Goal: Check status: Check status

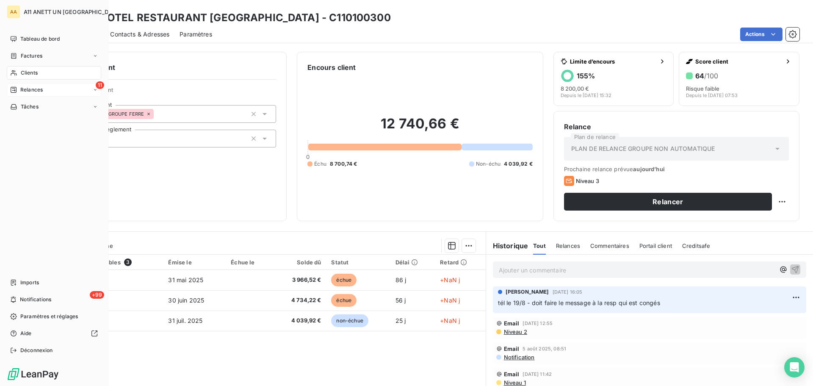
scroll to position [57, 0]
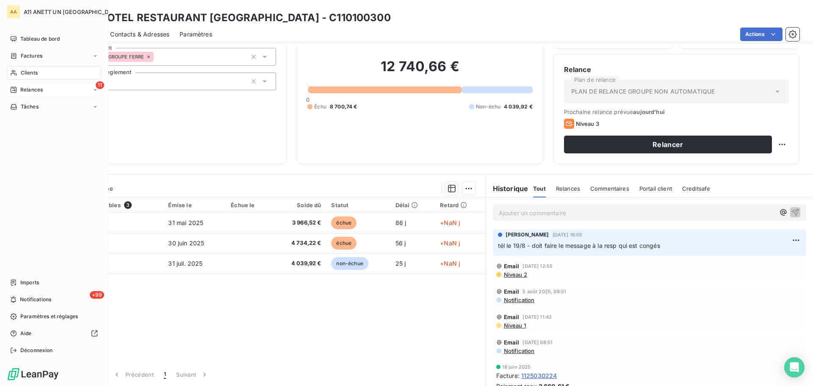
click at [20, 92] on span "Relances" at bounding box center [31, 90] width 22 height 8
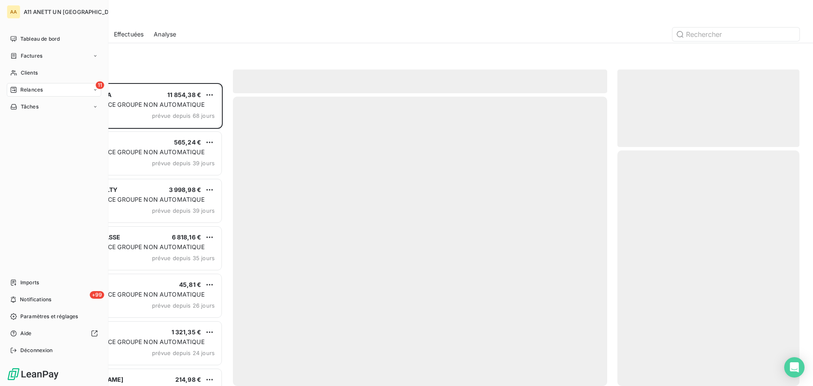
scroll to position [297, 176]
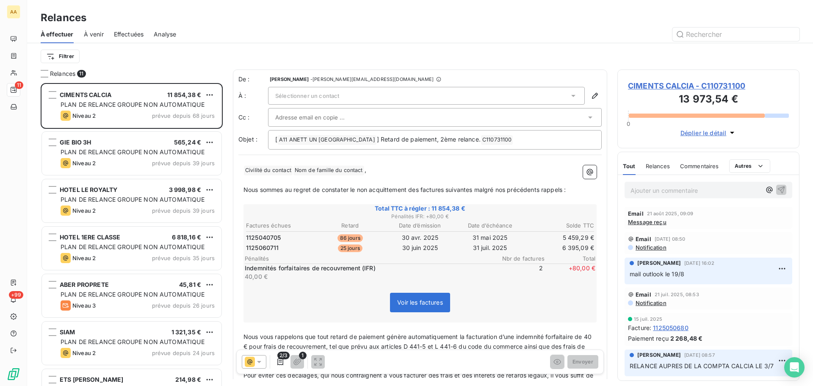
click at [86, 34] on span "À venir" at bounding box center [94, 34] width 20 height 8
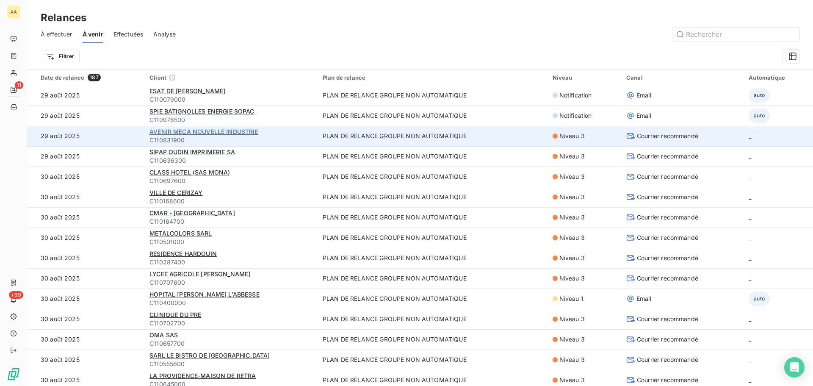
click at [188, 132] on span "AVENIR MECA NOUVELLE INDUSTRIE" at bounding box center [204, 131] width 109 height 7
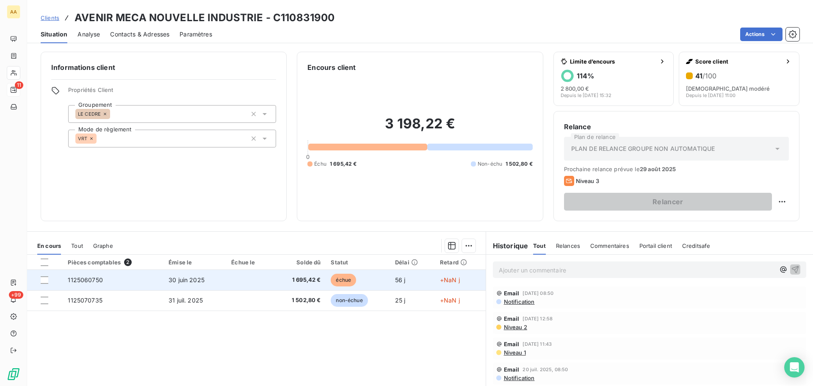
click at [449, 280] on span "+NaN j" at bounding box center [450, 279] width 20 height 7
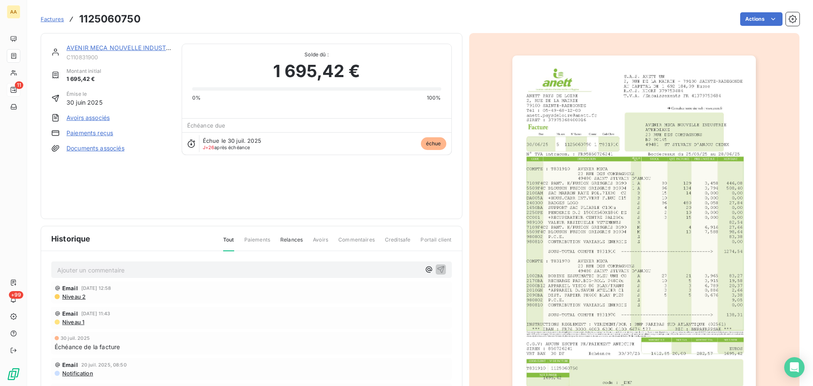
click at [127, 51] on div "AVENIR MECA NOUVELLE INDUSTRIE" at bounding box center [119, 48] width 105 height 8
click at [126, 47] on link "AVENIR MECA NOUVELLE INDUSTRIE" at bounding box center [121, 47] width 109 height 7
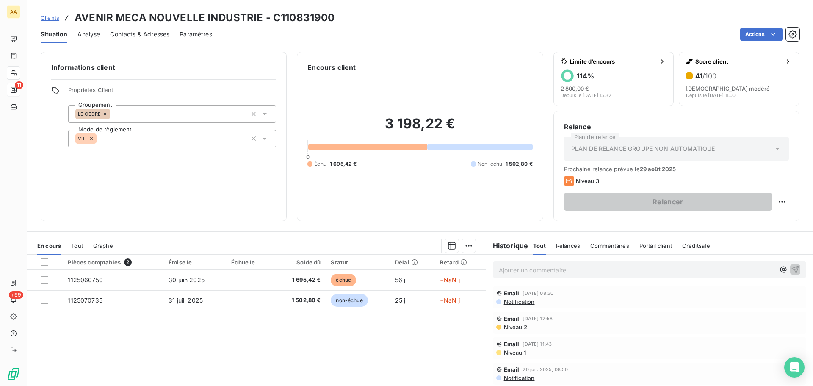
click at [222, 363] on div "Pièces comptables 2 Émise le Échue le Solde dû Statut Délai Retard 1125060750 […" at bounding box center [256, 336] width 459 height 163
click at [558, 269] on p "Ajouter un commentaire ﻿" at bounding box center [637, 270] width 276 height 11
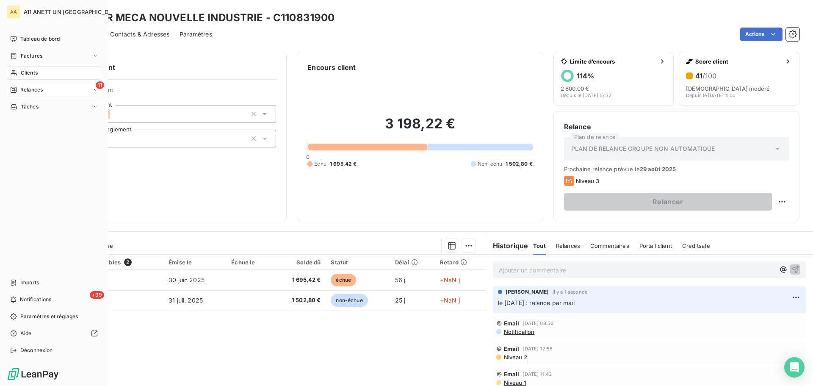
click at [30, 89] on span "Relances" at bounding box center [31, 90] width 22 height 8
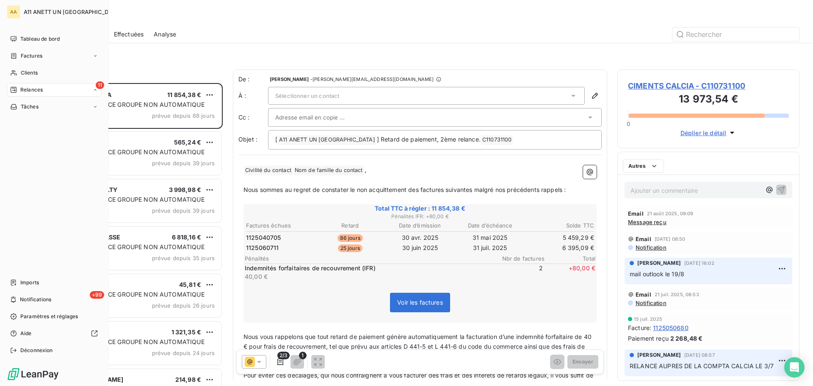
scroll to position [297, 176]
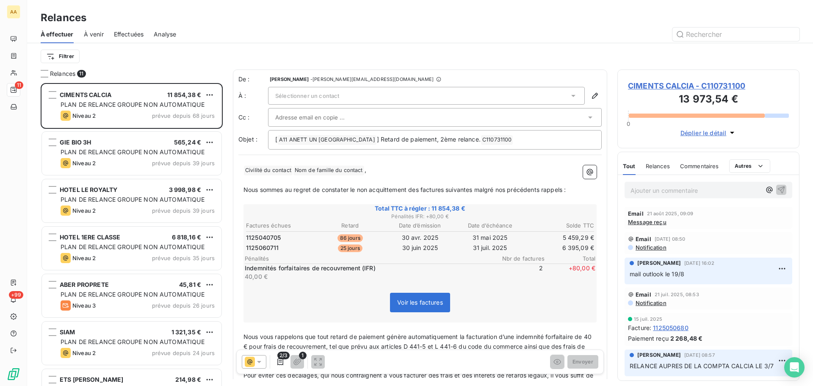
click at [95, 32] on span "À venir" at bounding box center [94, 34] width 20 height 8
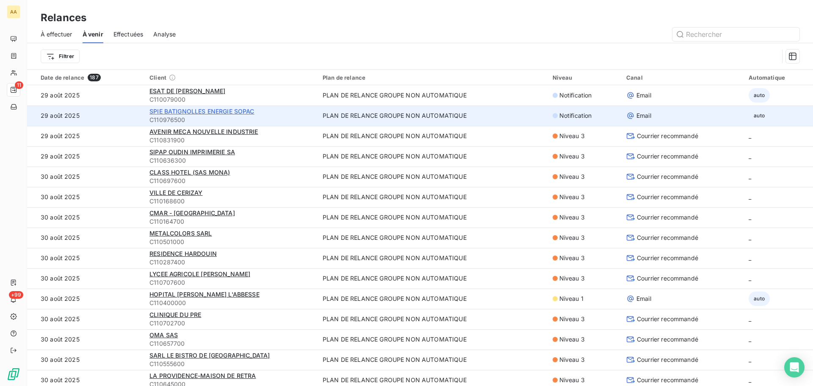
click at [194, 113] on span "SPIE BATIGNOLLES ENERGIE SOPAC" at bounding box center [202, 111] width 105 height 7
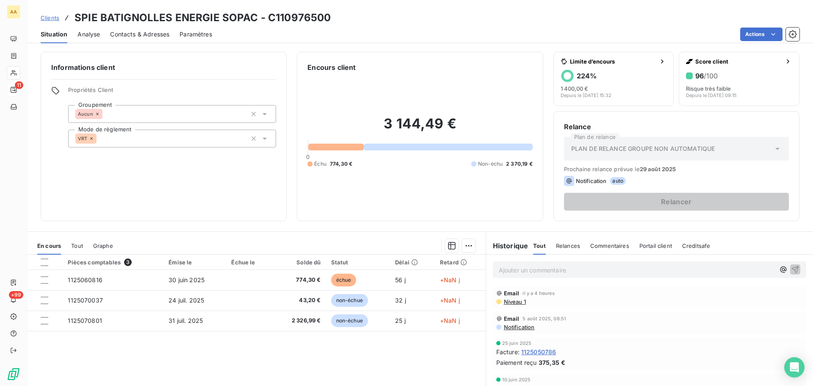
click at [519, 272] on p "Ajouter un commentaire ﻿" at bounding box center [637, 270] width 276 height 11
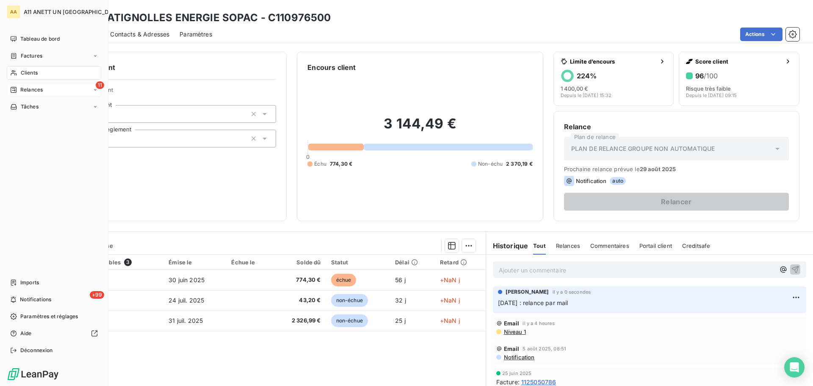
click at [34, 90] on span "Relances" at bounding box center [31, 90] width 22 height 8
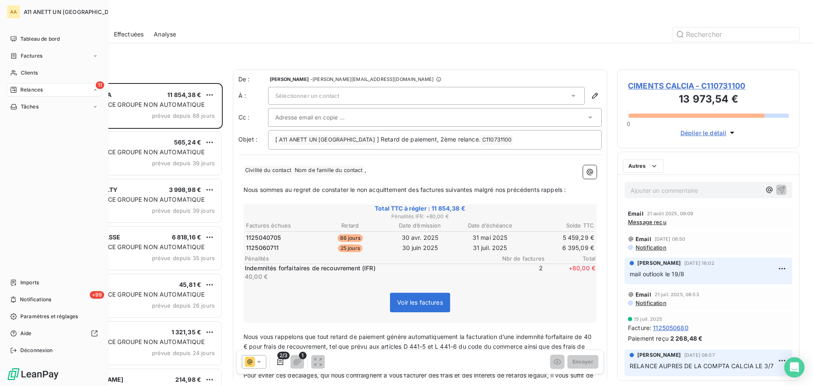
scroll to position [297, 176]
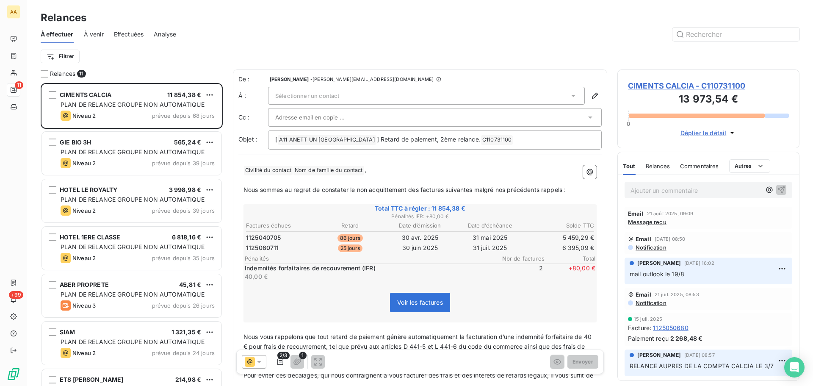
click at [95, 36] on span "À venir" at bounding box center [94, 34] width 20 height 8
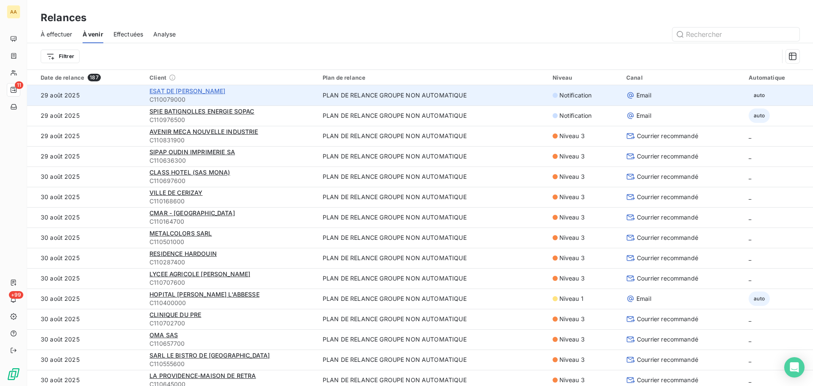
click at [173, 93] on span "ESAT DE [PERSON_NAME]" at bounding box center [188, 90] width 76 height 7
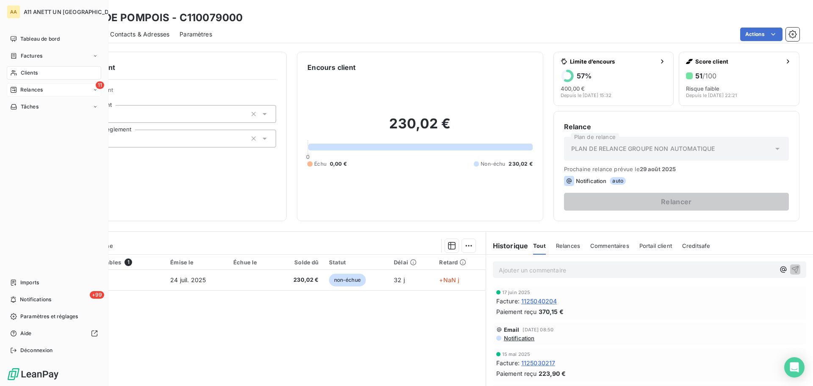
click at [33, 92] on span "Relances" at bounding box center [31, 90] width 22 height 8
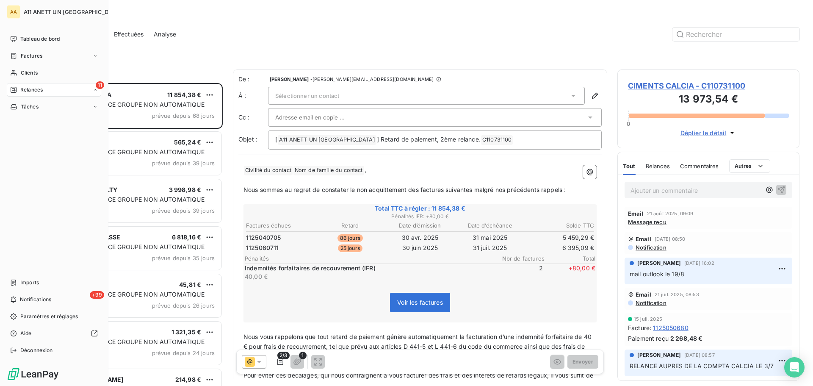
scroll to position [297, 176]
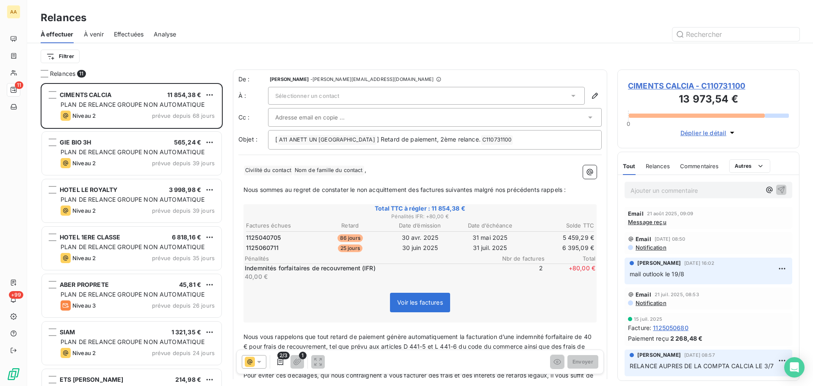
click at [93, 35] on span "À venir" at bounding box center [94, 34] width 20 height 8
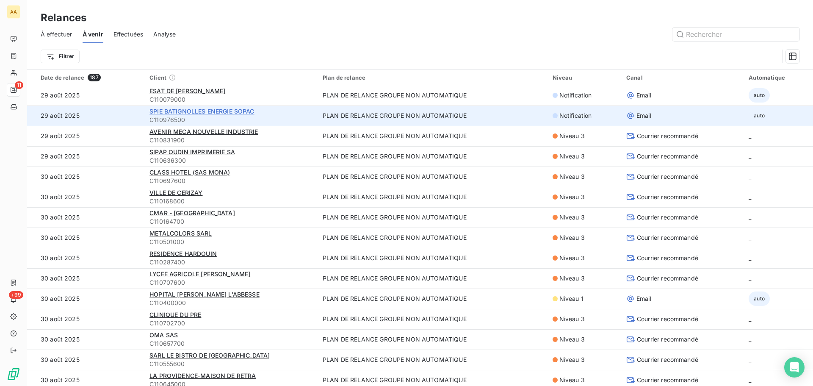
click at [202, 113] on span "SPIE BATIGNOLLES ENERGIE SOPAC" at bounding box center [202, 111] width 105 height 7
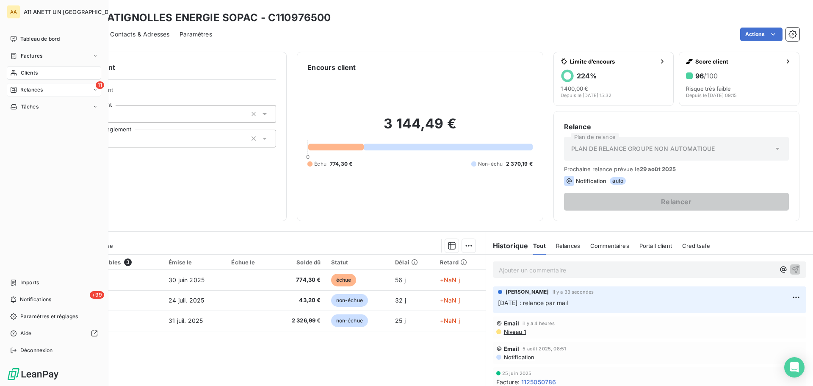
click at [33, 91] on span "Relances" at bounding box center [31, 90] width 22 height 8
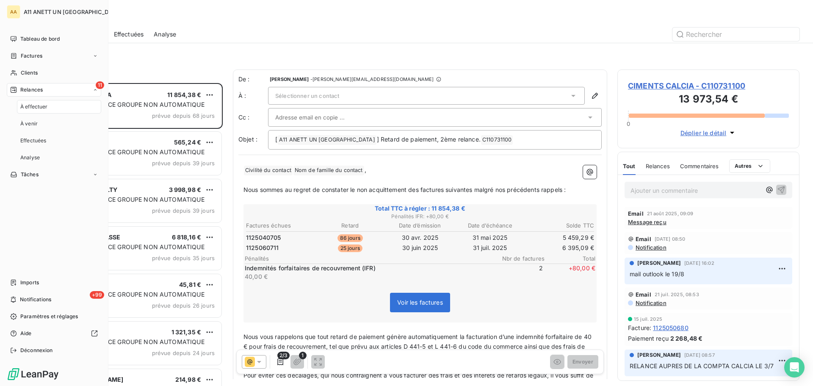
scroll to position [297, 176]
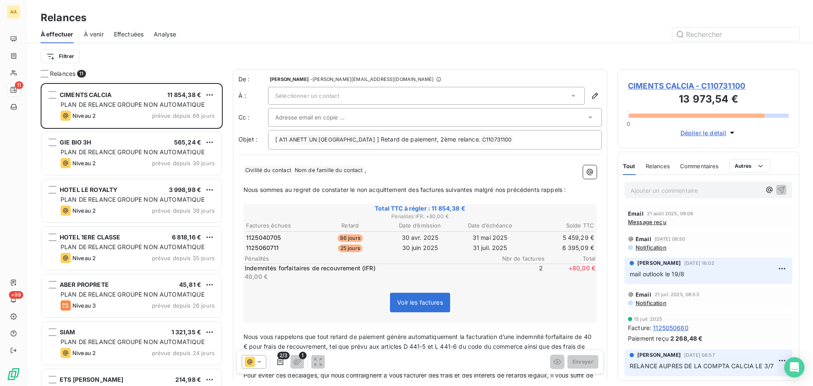
click at [92, 33] on span "À venir" at bounding box center [94, 34] width 20 height 8
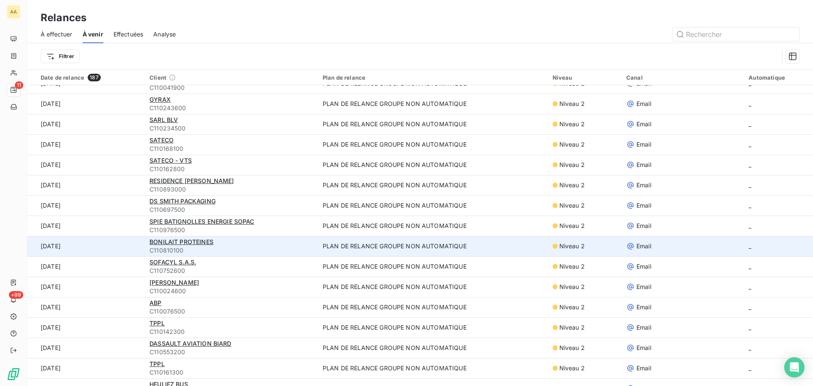
scroll to position [551, 0]
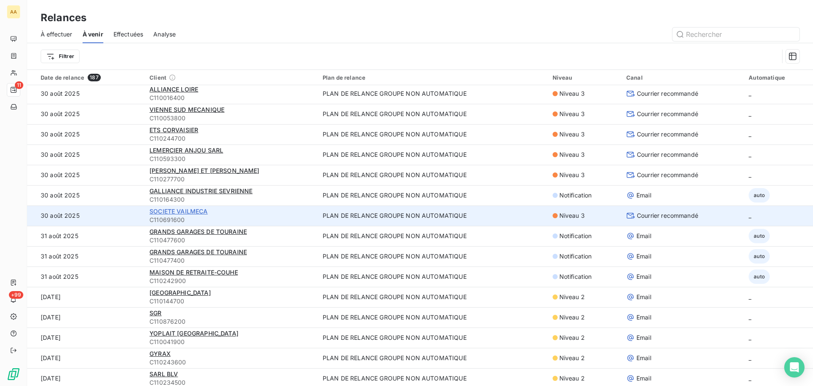
click at [191, 212] on span "SOCIETE VAILMECA" at bounding box center [179, 211] width 58 height 7
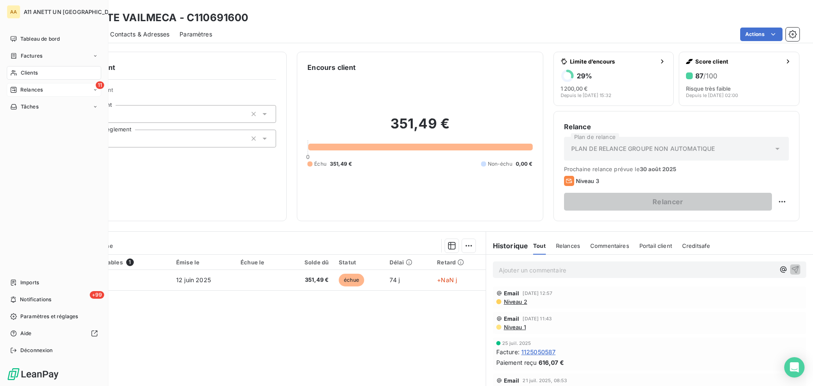
click at [30, 89] on span "Relances" at bounding box center [31, 90] width 22 height 8
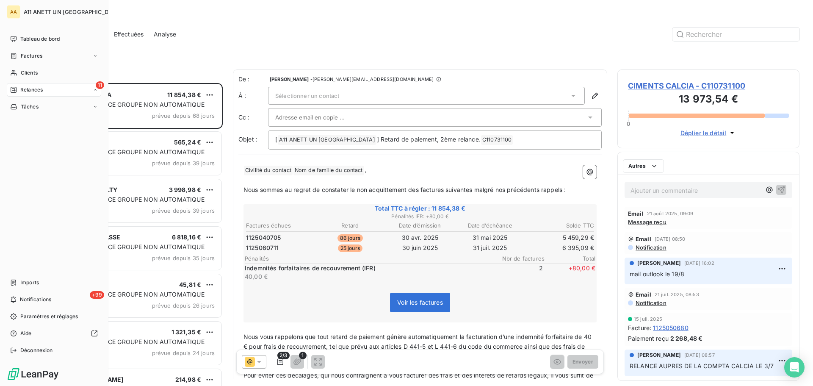
scroll to position [297, 176]
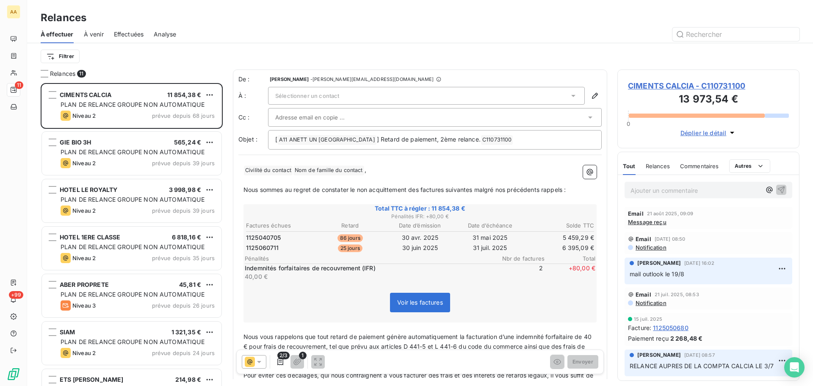
click at [95, 31] on div "À venir" at bounding box center [94, 34] width 20 height 18
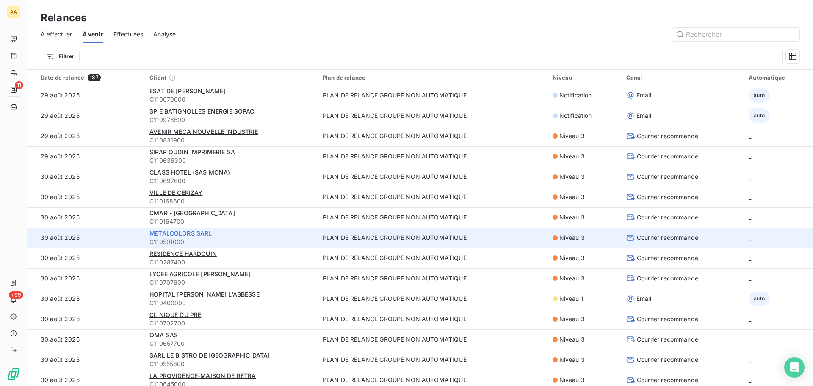
click at [177, 235] on span "METALCOLORS SARL" at bounding box center [181, 233] width 62 height 7
